Goal: Task Accomplishment & Management: Use online tool/utility

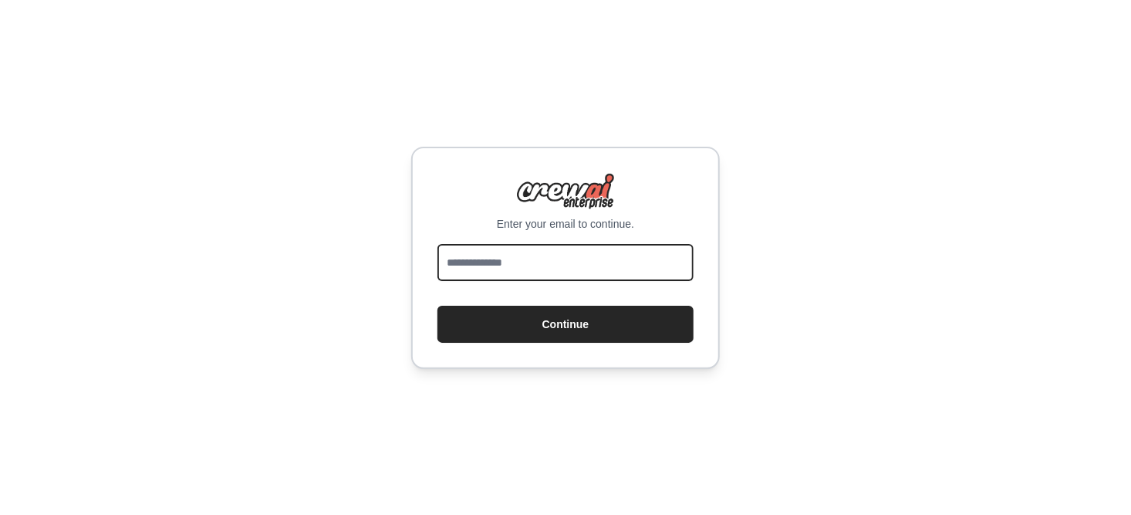
click at [587, 251] on input "email" at bounding box center [566, 262] width 256 height 37
type input "**********"
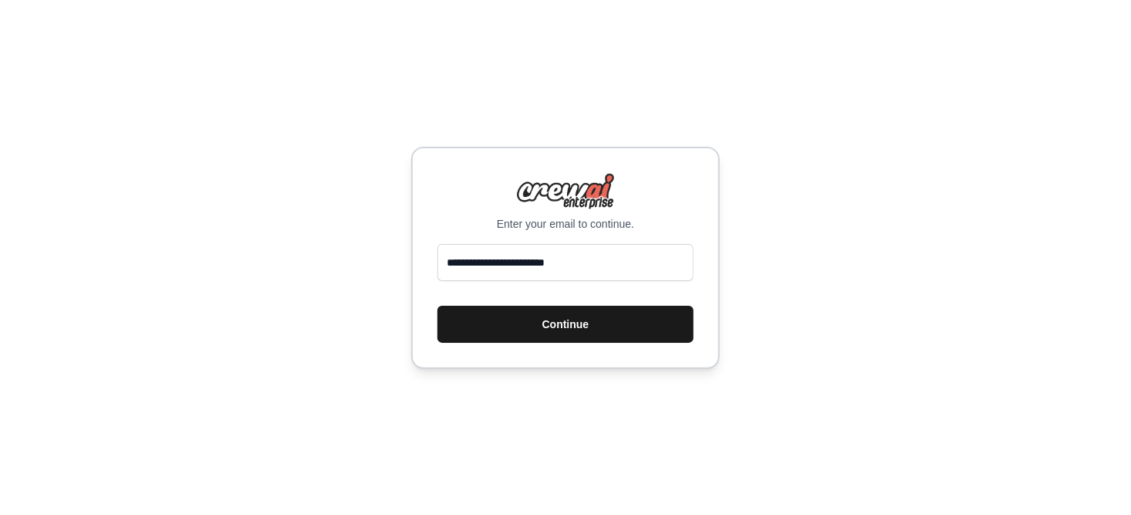
click at [568, 318] on button "Continue" at bounding box center [566, 324] width 256 height 37
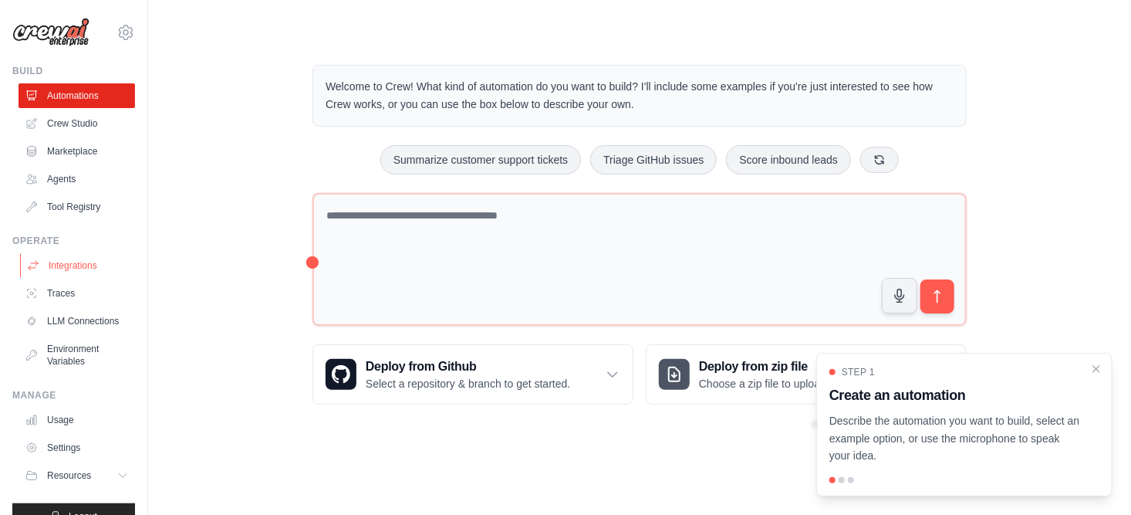
click at [76, 260] on link "Integrations" at bounding box center [78, 265] width 117 height 25
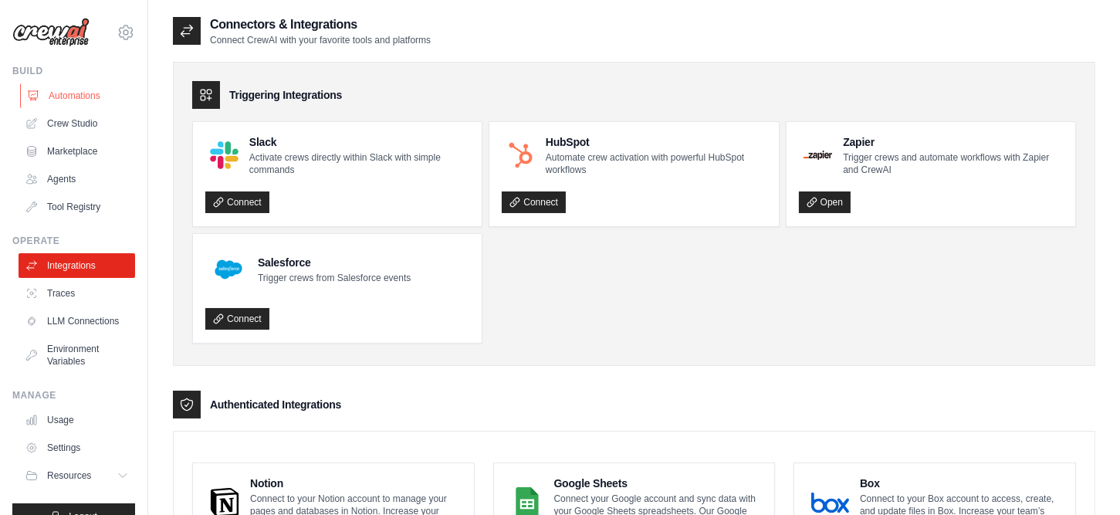
click at [70, 97] on link "Automations" at bounding box center [78, 95] width 117 height 25
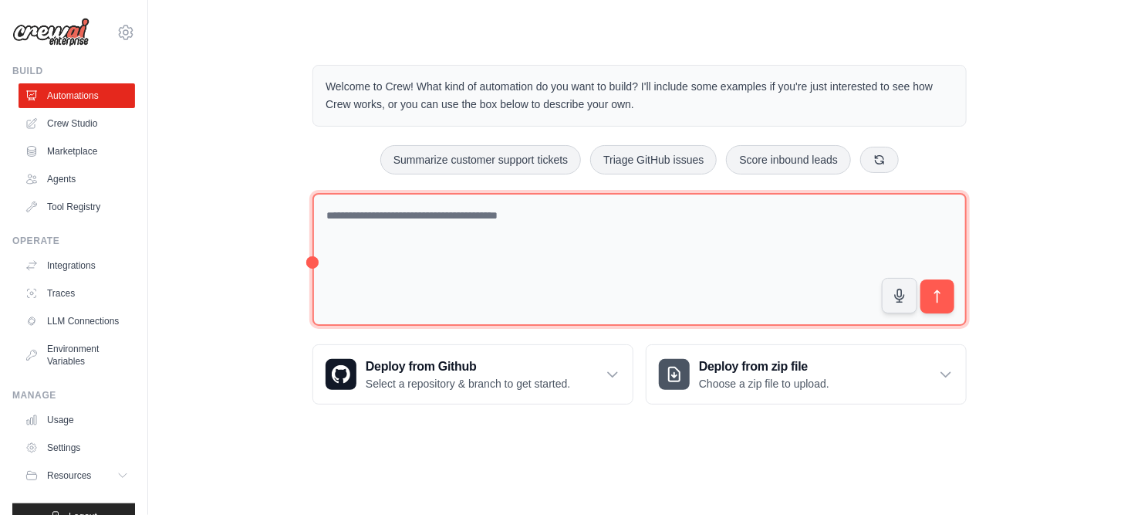
click at [513, 234] on textarea at bounding box center [640, 260] width 654 height 134
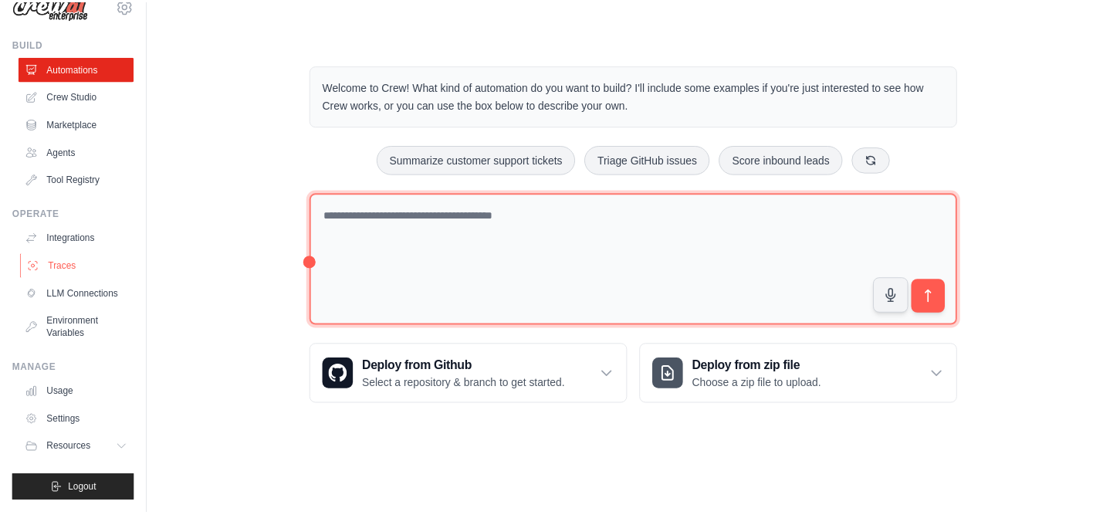
scroll to position [38, 0]
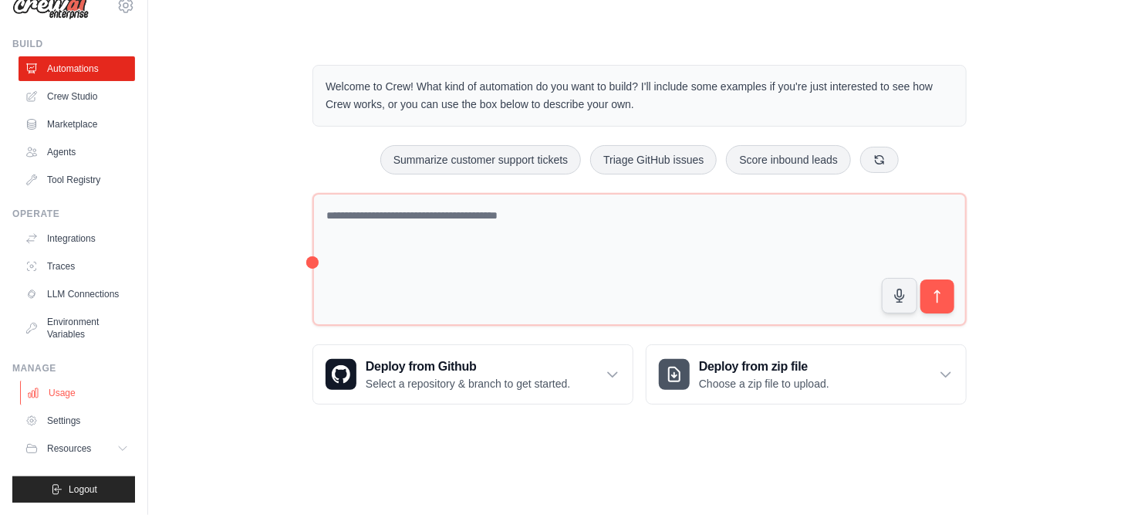
click at [67, 389] on link "Usage" at bounding box center [78, 392] width 117 height 25
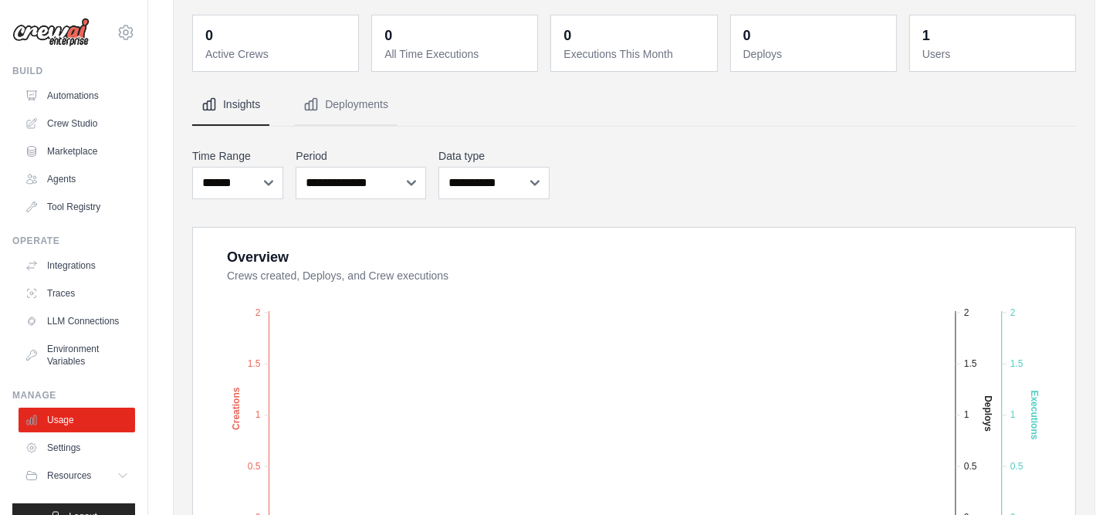
scroll to position [77, 0]
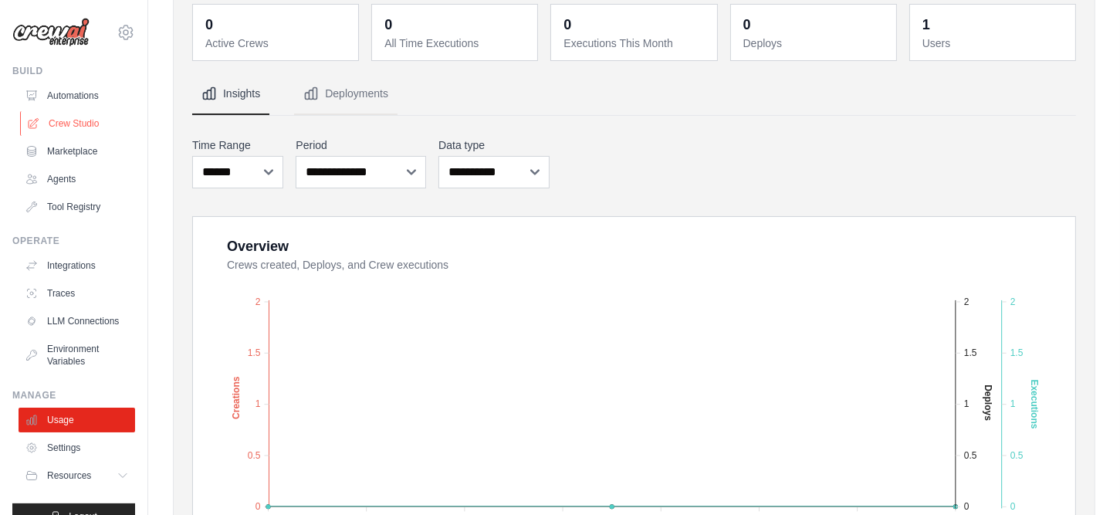
click at [84, 126] on link "Crew Studio" at bounding box center [78, 123] width 117 height 25
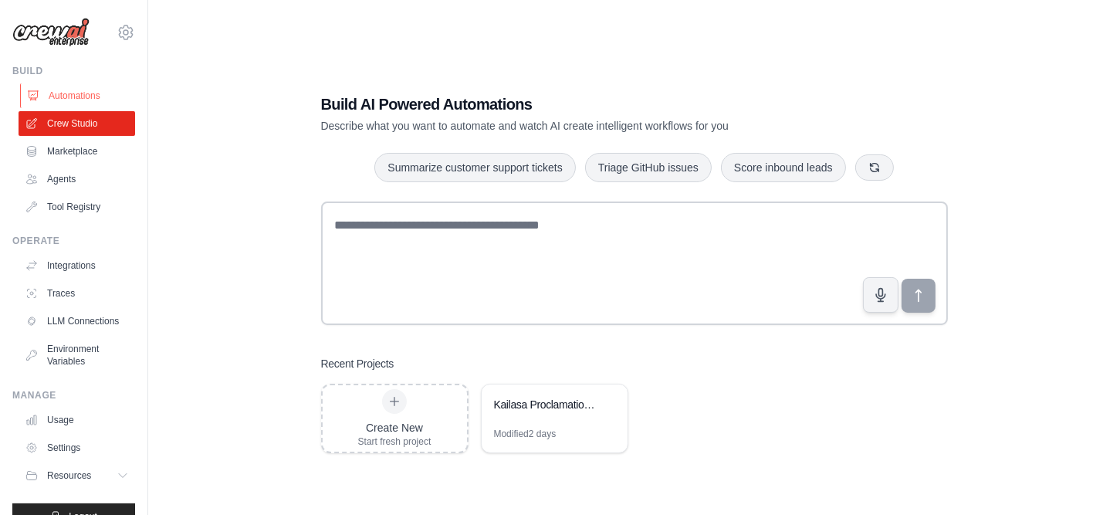
click at [94, 100] on link "Automations" at bounding box center [78, 95] width 117 height 25
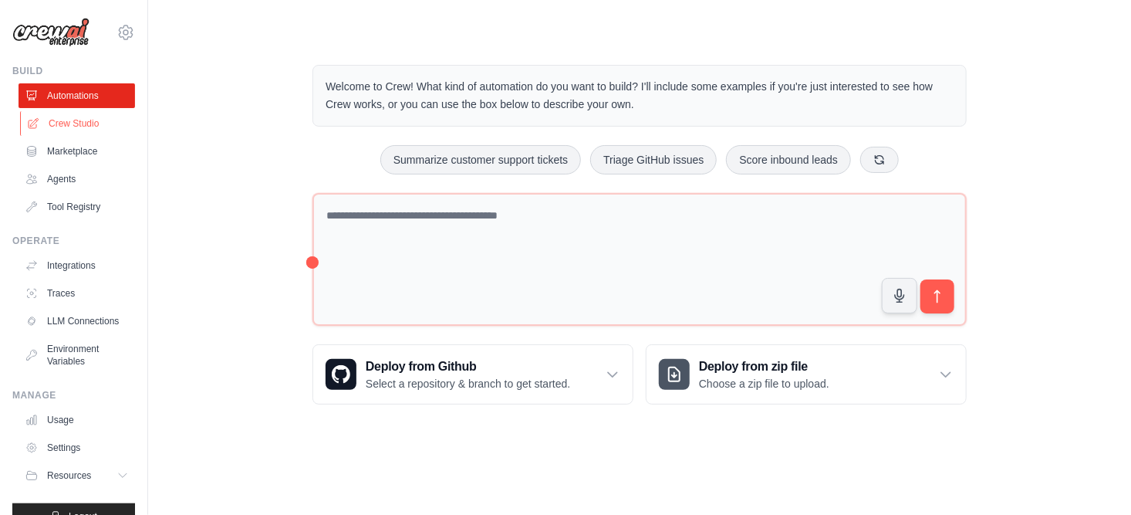
click at [88, 120] on link "Crew Studio" at bounding box center [78, 123] width 117 height 25
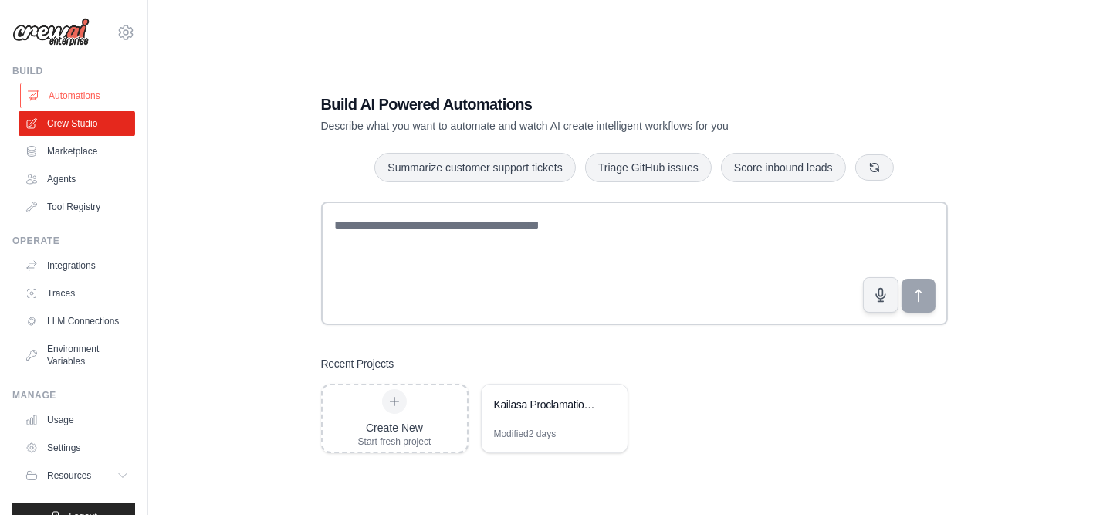
click at [77, 99] on link "Automations" at bounding box center [78, 95] width 117 height 25
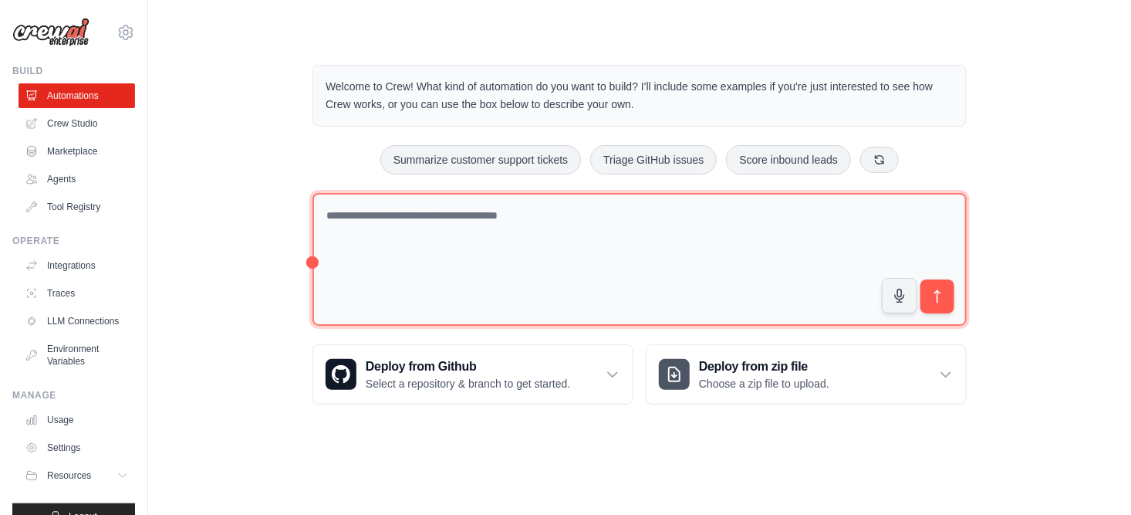
click at [445, 214] on textarea at bounding box center [640, 260] width 654 height 134
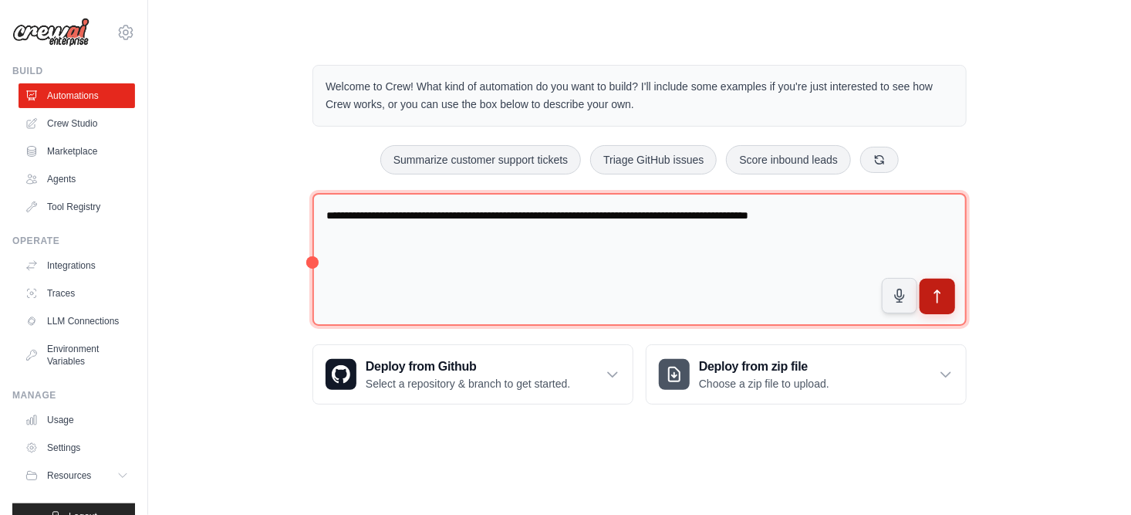
type textarea "**********"
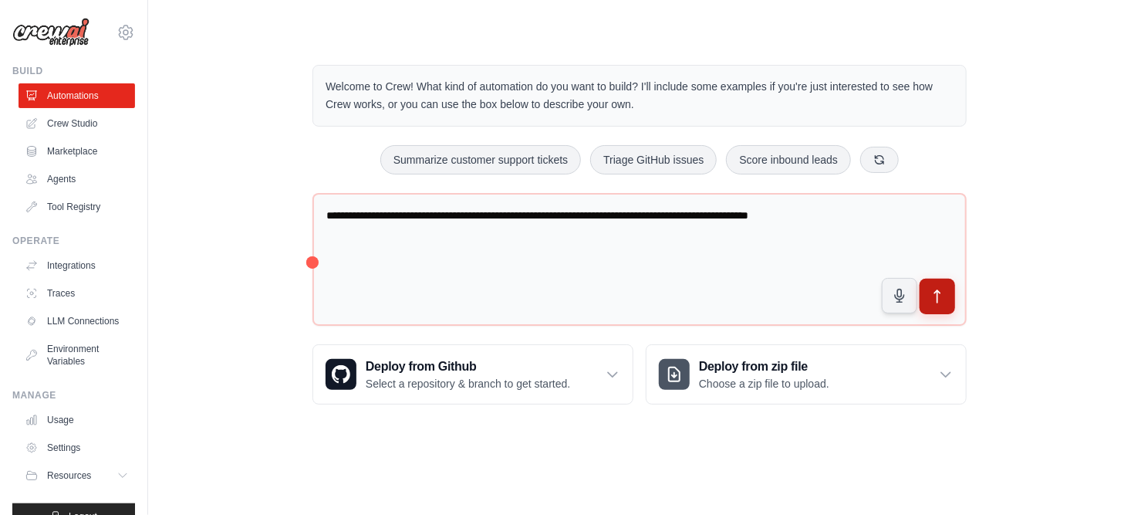
click at [931, 296] on icon "submit" at bounding box center [938, 297] width 16 height 16
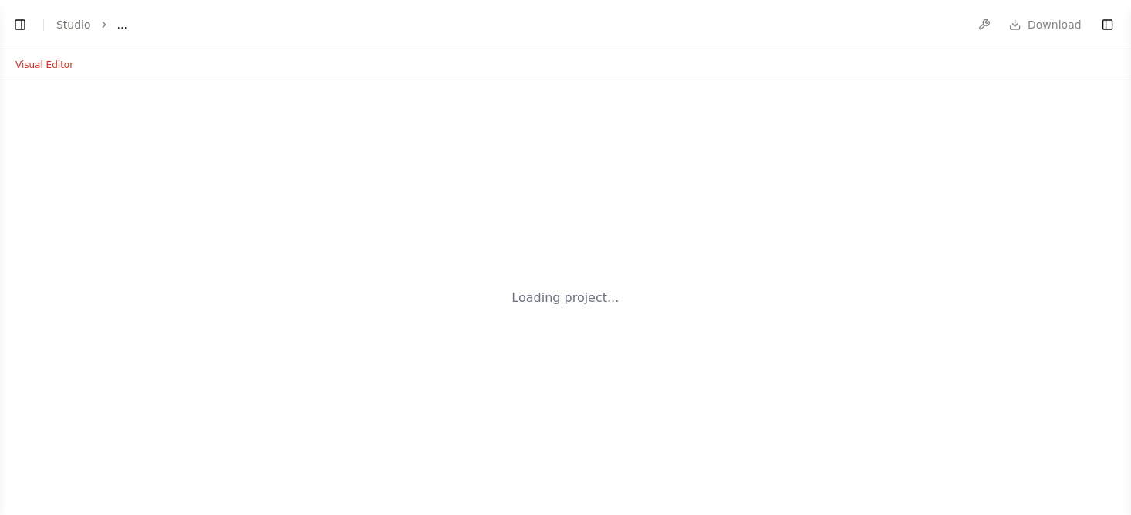
select select "****"
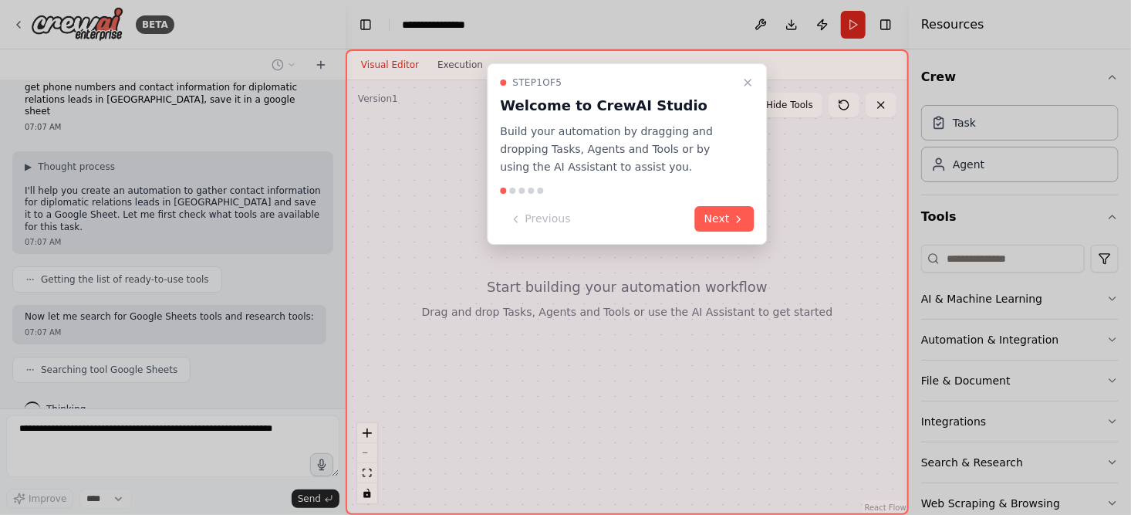
scroll to position [55, 0]
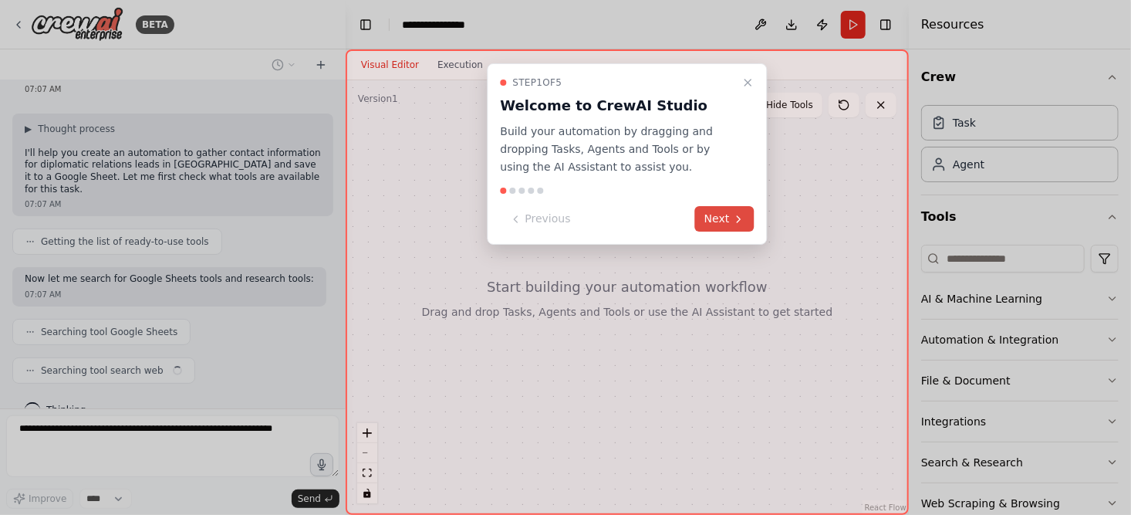
click at [739, 225] on button "Next" at bounding box center [724, 218] width 59 height 25
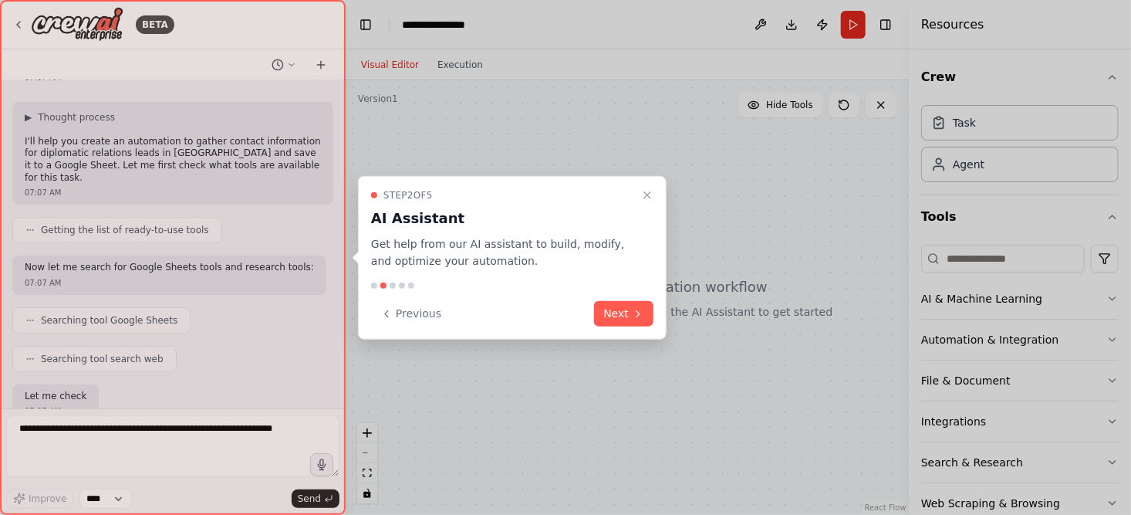
scroll to position [144, 0]
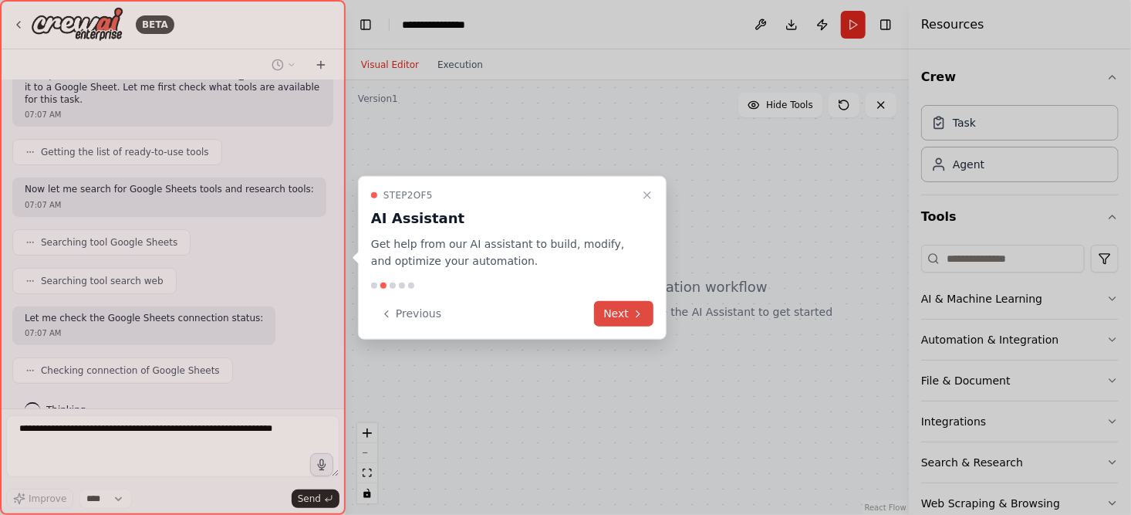
click at [610, 310] on button "Next" at bounding box center [623, 313] width 59 height 25
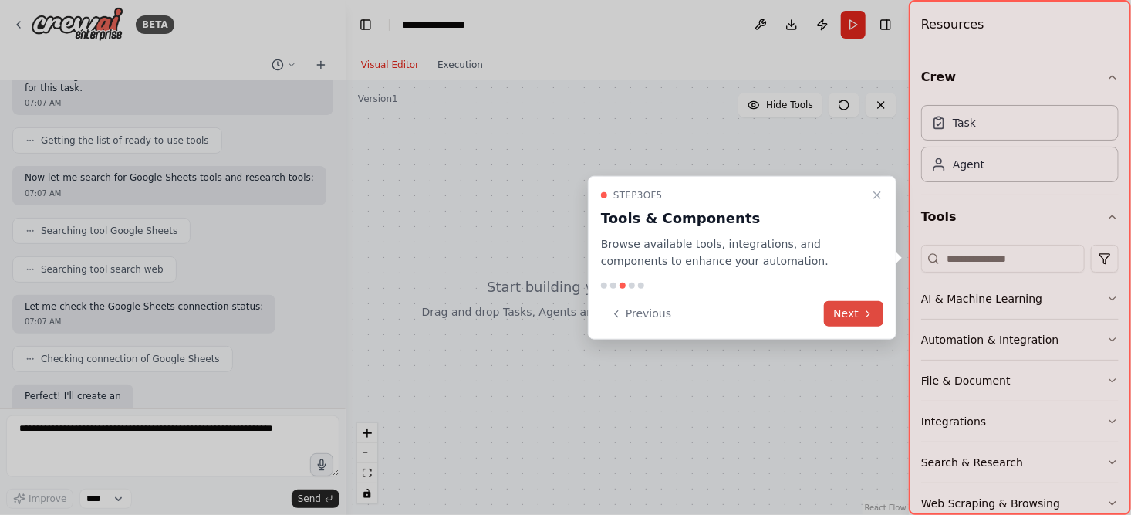
click at [848, 317] on button "Next" at bounding box center [853, 313] width 59 height 25
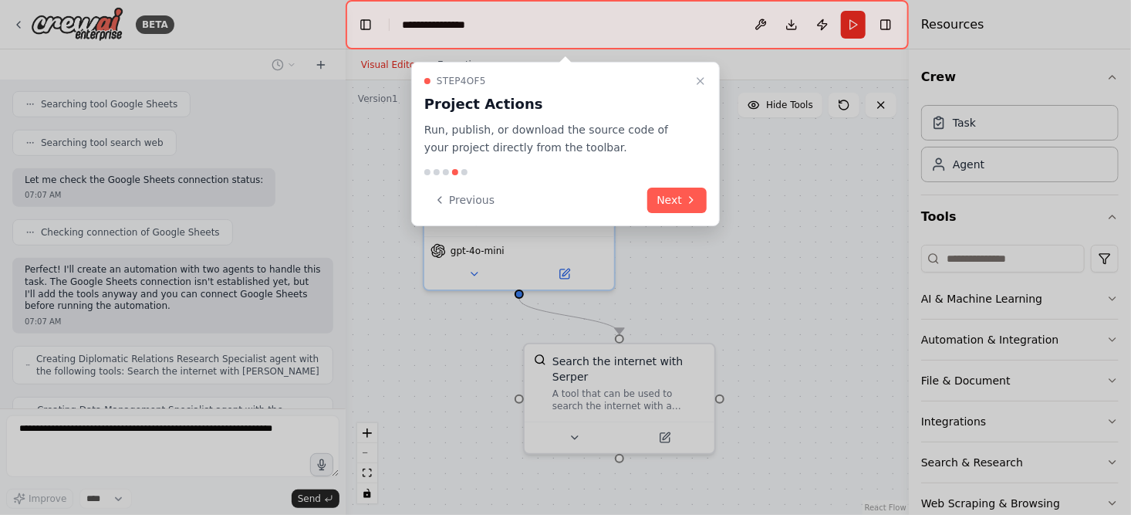
scroll to position [333, 0]
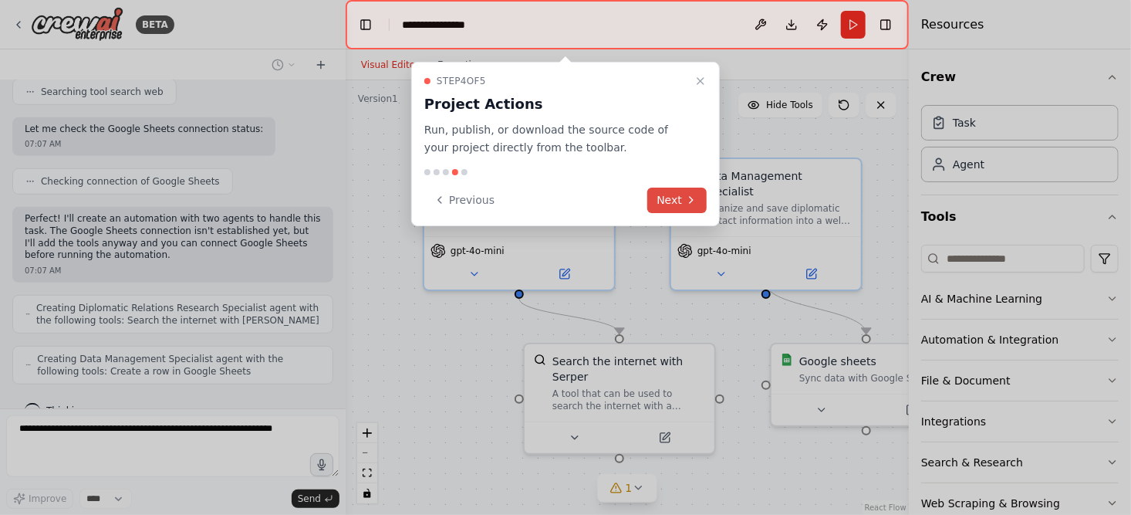
click at [682, 198] on button "Next" at bounding box center [676, 200] width 59 height 25
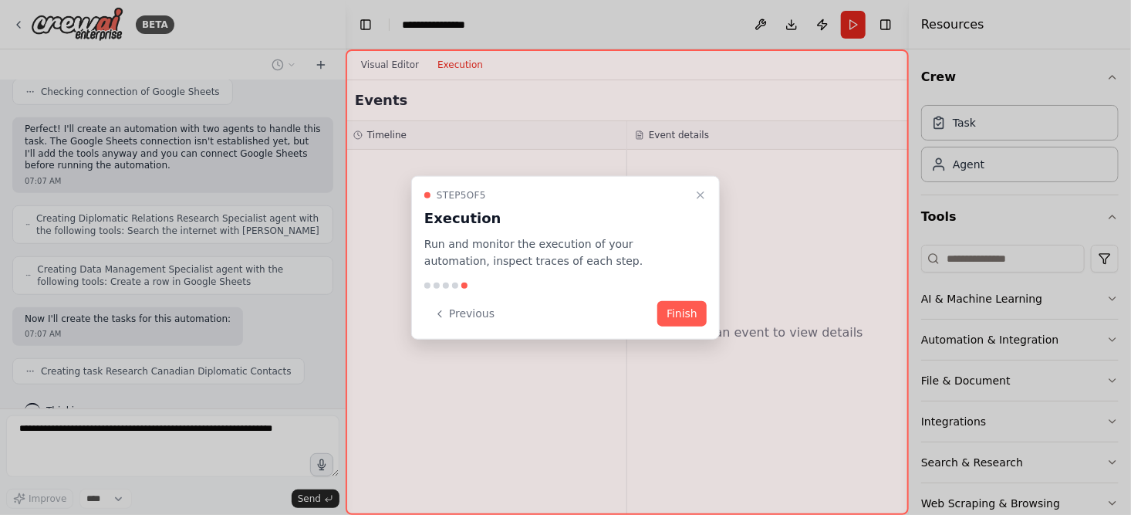
scroll to position [460, 0]
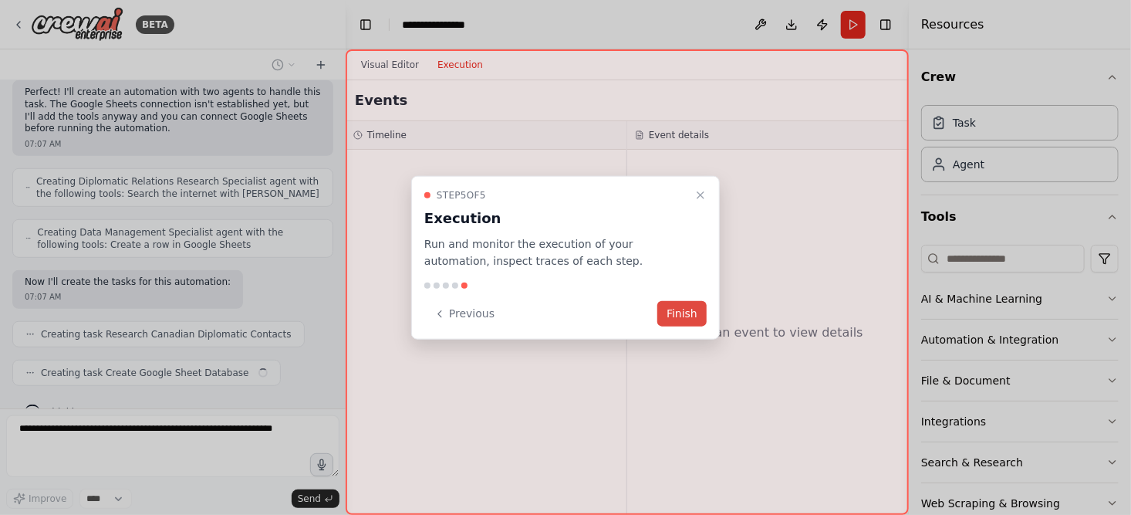
click at [692, 302] on button "Finish" at bounding box center [682, 313] width 49 height 25
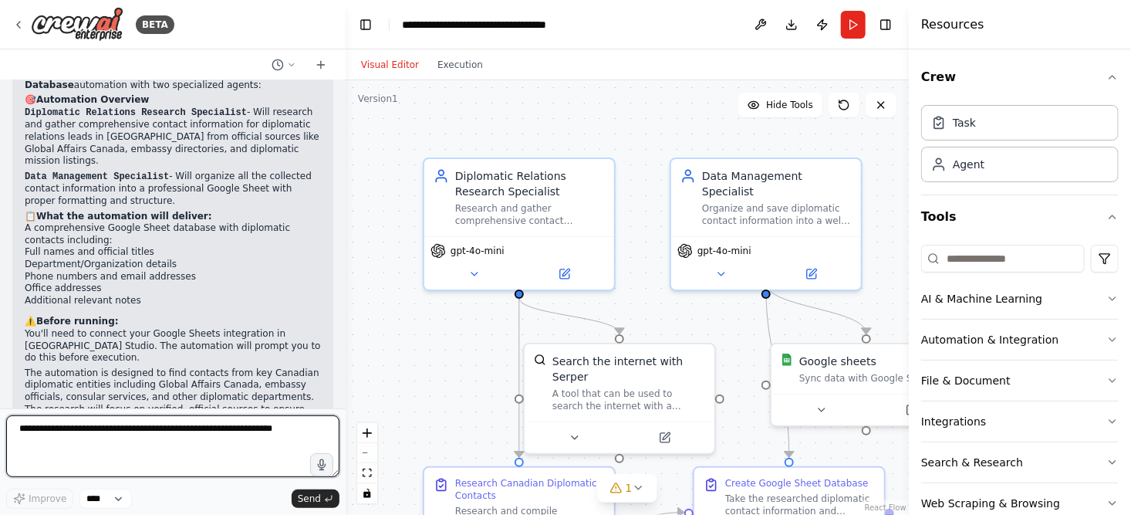
scroll to position [1013, 0]
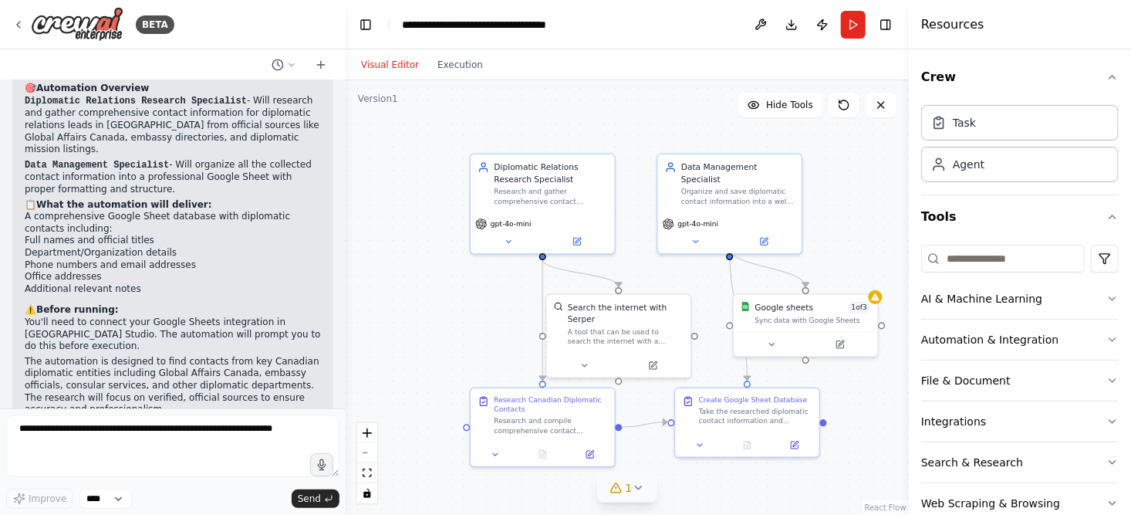
click at [640, 488] on icon at bounding box center [638, 488] width 12 height 12
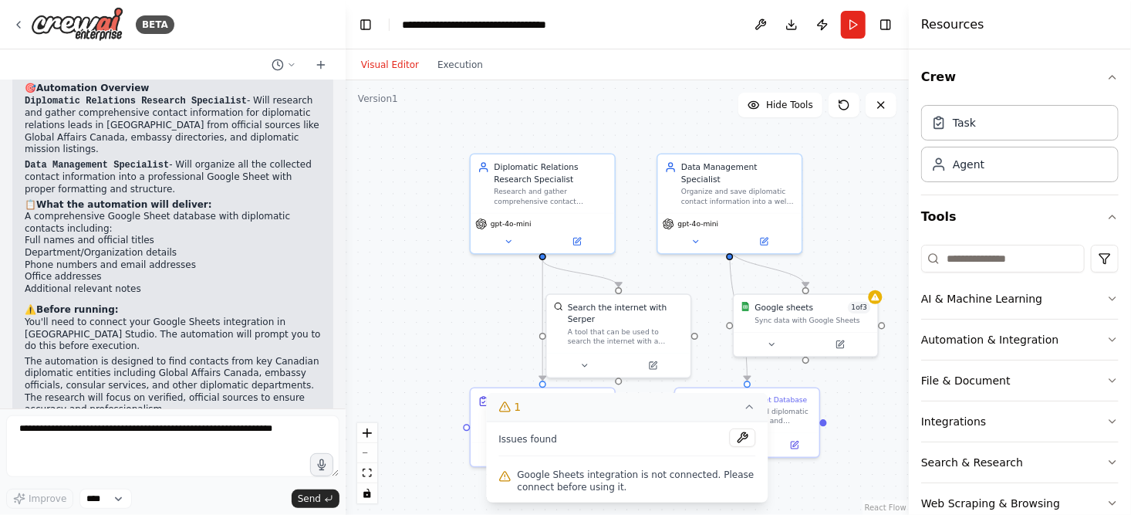
click at [557, 482] on span "Google Sheets integration is not connected. Please connect before using it." at bounding box center [637, 480] width 238 height 25
click at [462, 330] on div ".deletable-edge-delete-btn { width: 20px; height: 20px; border: 0px solid #ffff…" at bounding box center [627, 297] width 563 height 434
click at [789, 321] on div "Sync data with Google Sheets" at bounding box center [814, 317] width 116 height 9
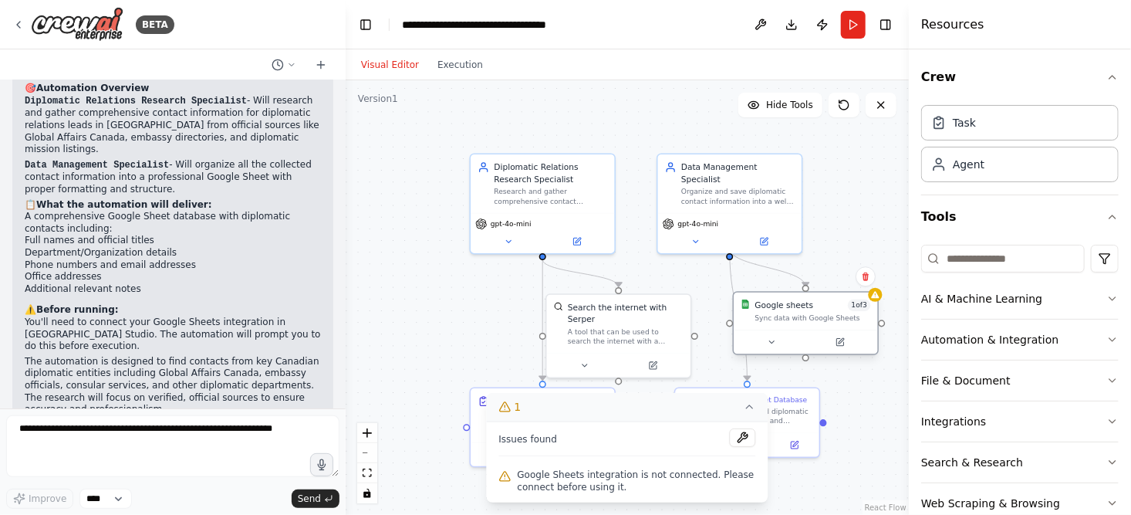
click at [789, 321] on div "Sync data with Google Sheets" at bounding box center [814, 317] width 116 height 9
click at [774, 343] on icon at bounding box center [771, 341] width 9 height 9
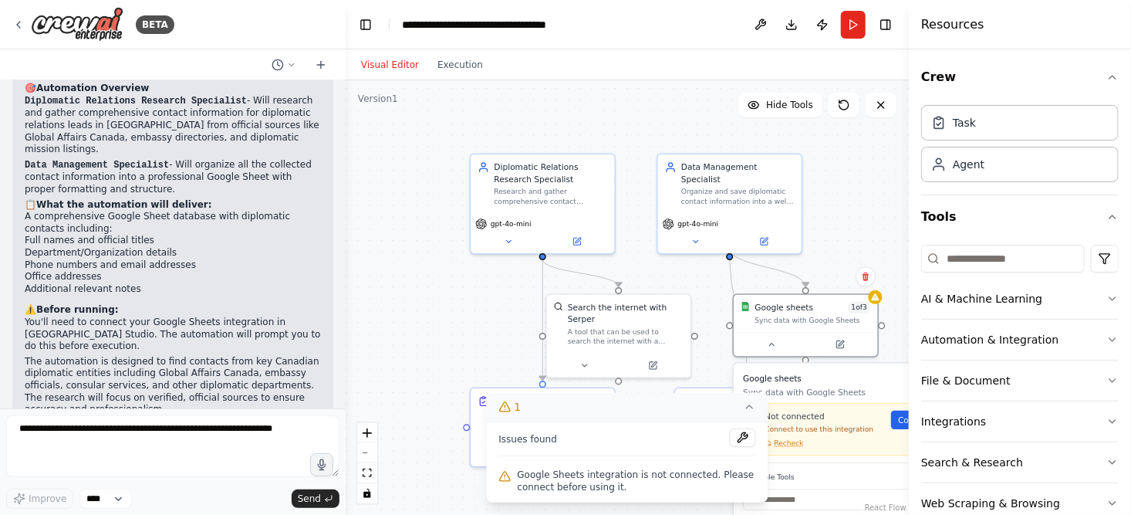
click at [752, 411] on icon at bounding box center [750, 407] width 12 height 12
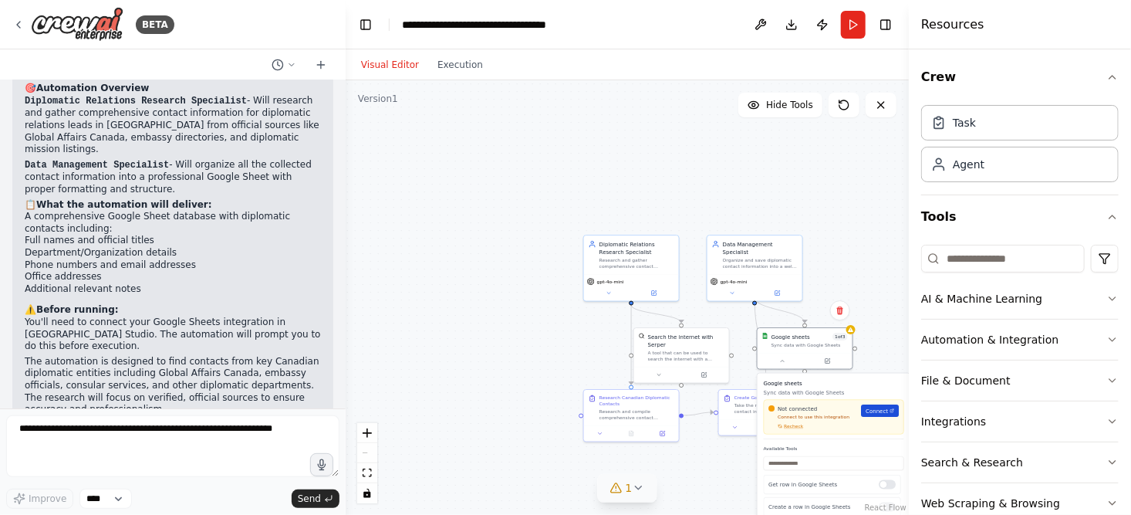
click at [883, 407] on span "Connect" at bounding box center [877, 411] width 22 height 8
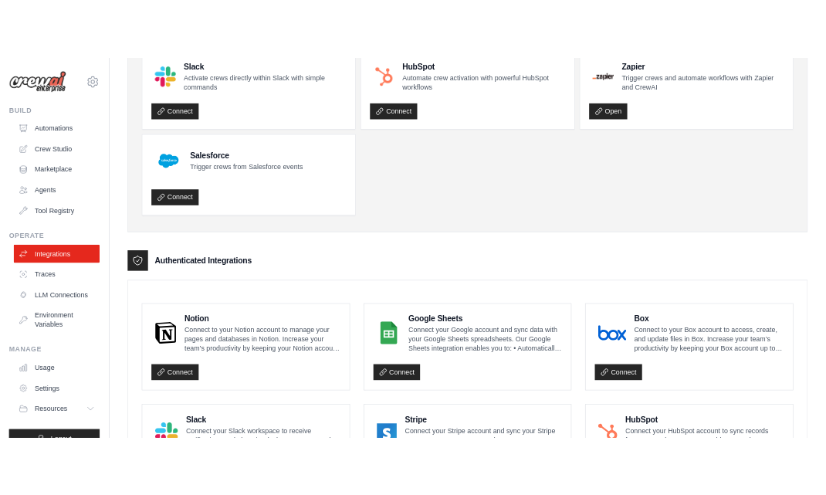
scroll to position [232, 0]
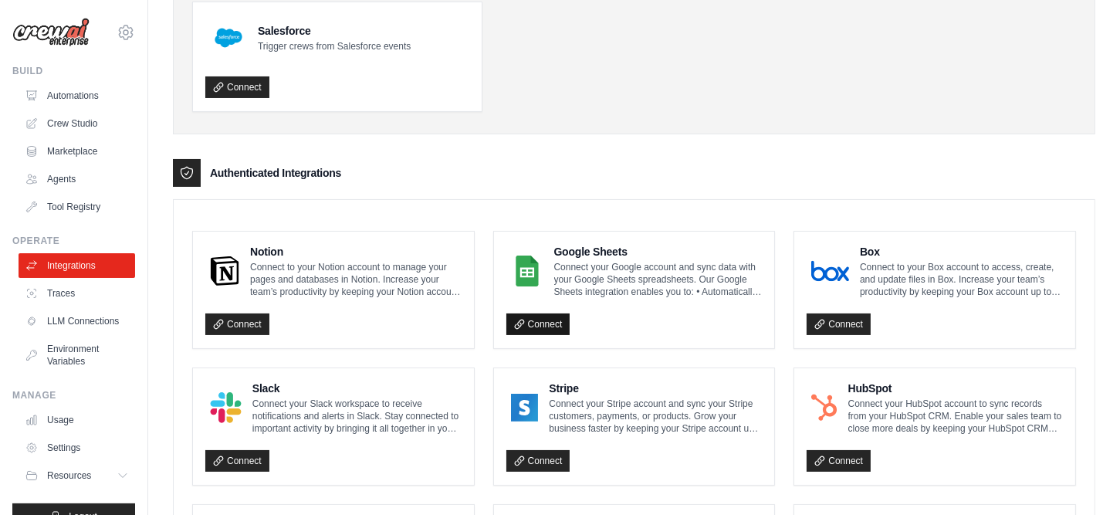
click at [547, 323] on link "Connect" at bounding box center [538, 324] width 64 height 22
